Goal: Task Accomplishment & Management: Use online tool/utility

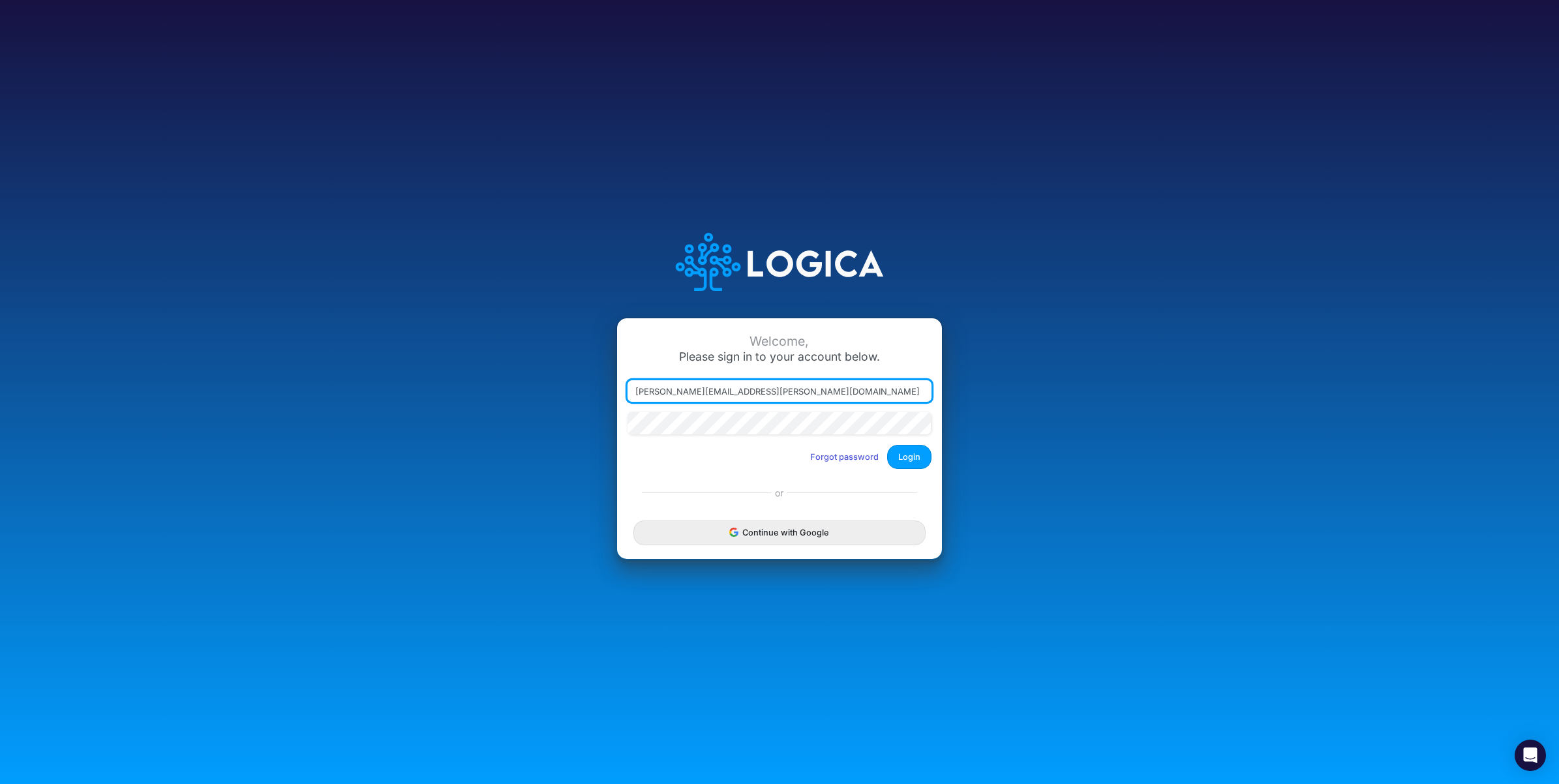
drag, startPoint x: 695, startPoint y: 393, endPoint x: 960, endPoint y: 402, distance: 265.2
click at [960, 402] on div "Welcome, Please sign in to your account below. [PERSON_NAME][EMAIL_ADDRESS][PER…" at bounding box center [779, 392] width 1040 height 372
type input "[PERSON_NAME][EMAIL_ADDRESS][PERSON_NAME][DOMAIN_NAME]"
click at [912, 452] on button "Login" at bounding box center [909, 456] width 44 height 24
